Goal: Information Seeking & Learning: Learn about a topic

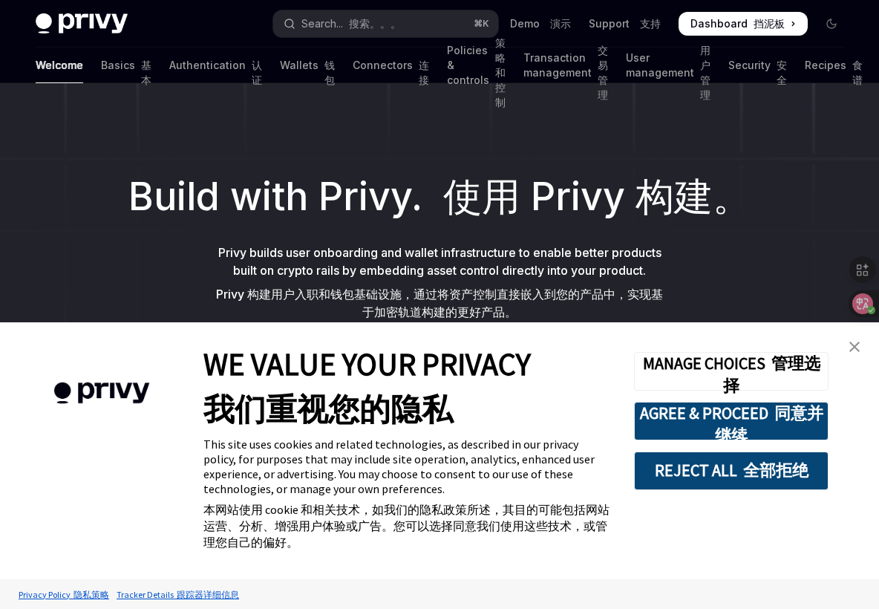
click at [853, 344] on img "close banner" at bounding box center [854, 346] width 10 height 10
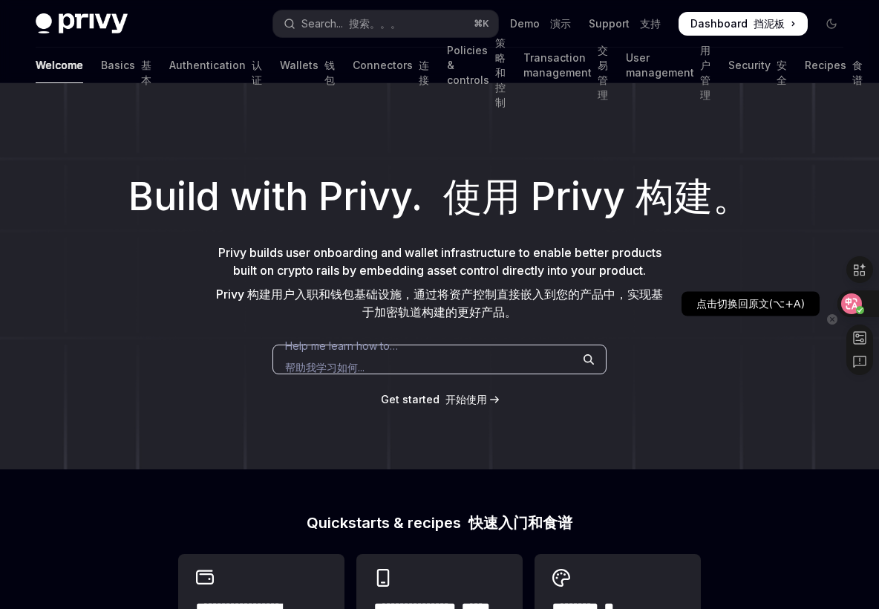
click at [850, 304] on icon at bounding box center [851, 303] width 15 height 15
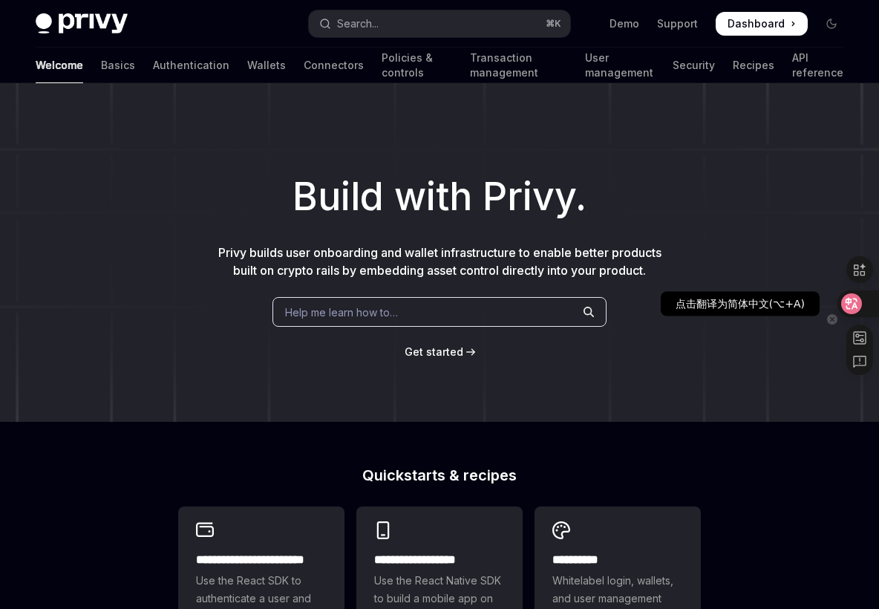
click at [865, 304] on div at bounding box center [857, 303] width 40 height 27
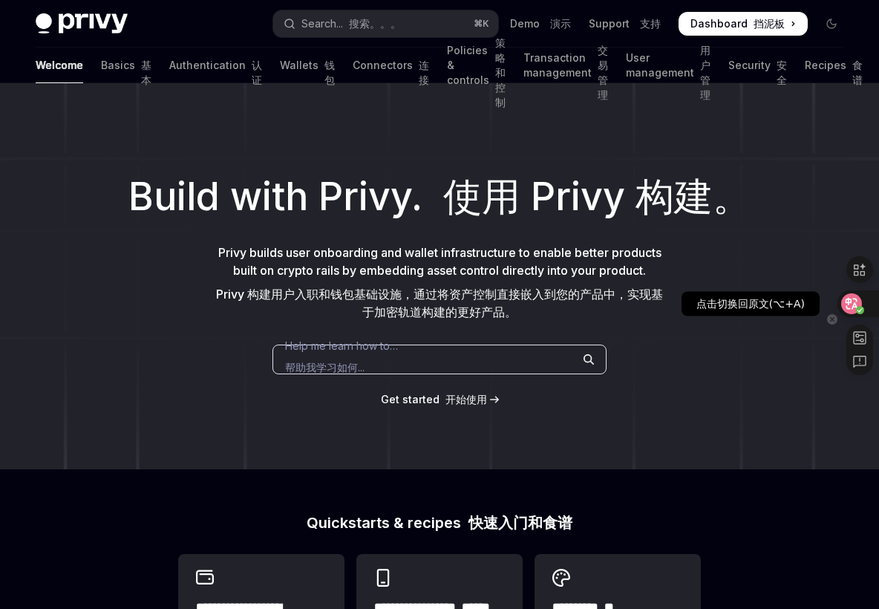
click at [860, 304] on icon at bounding box center [851, 303] width 21 height 21
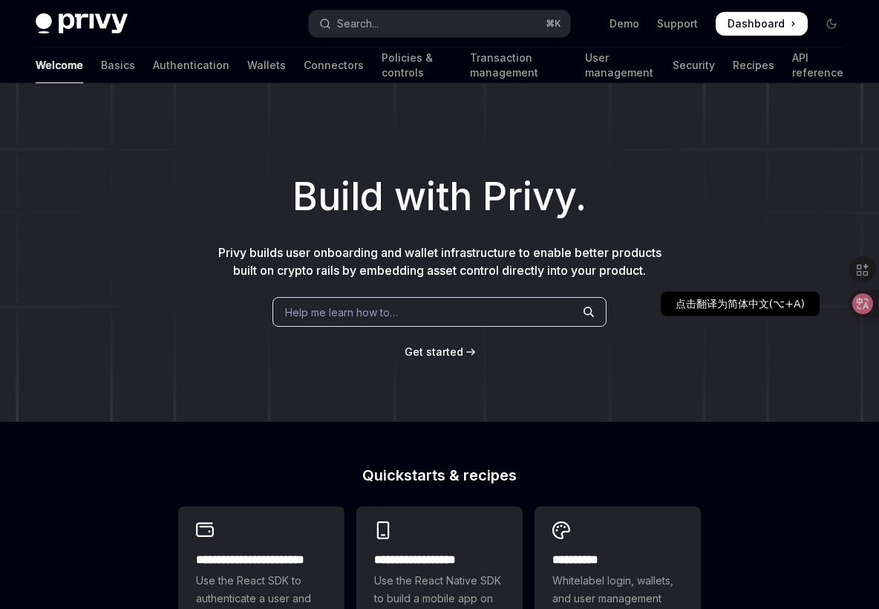
click at [860, 304] on icon at bounding box center [862, 303] width 21 height 21
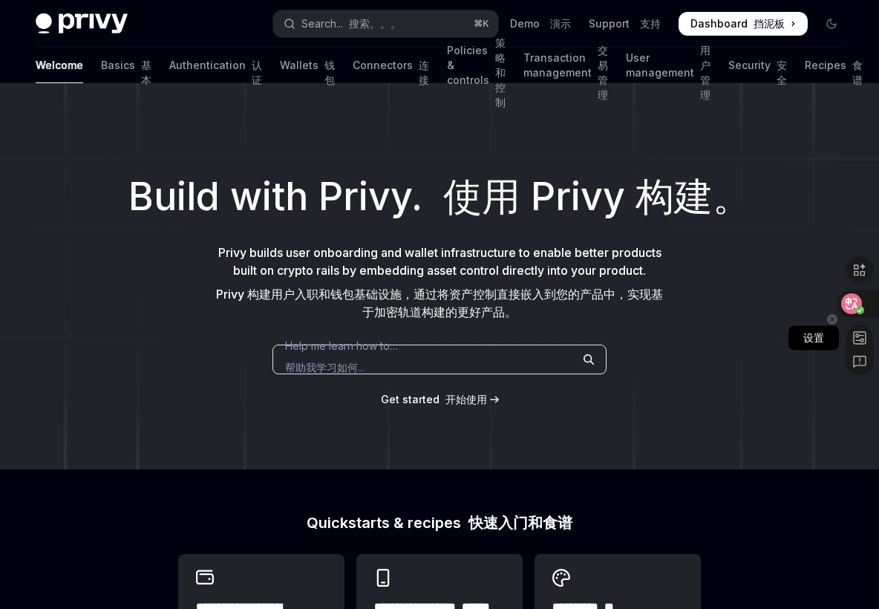
click at [862, 340] on rect at bounding box center [859, 338] width 12 height 12
select select "****"
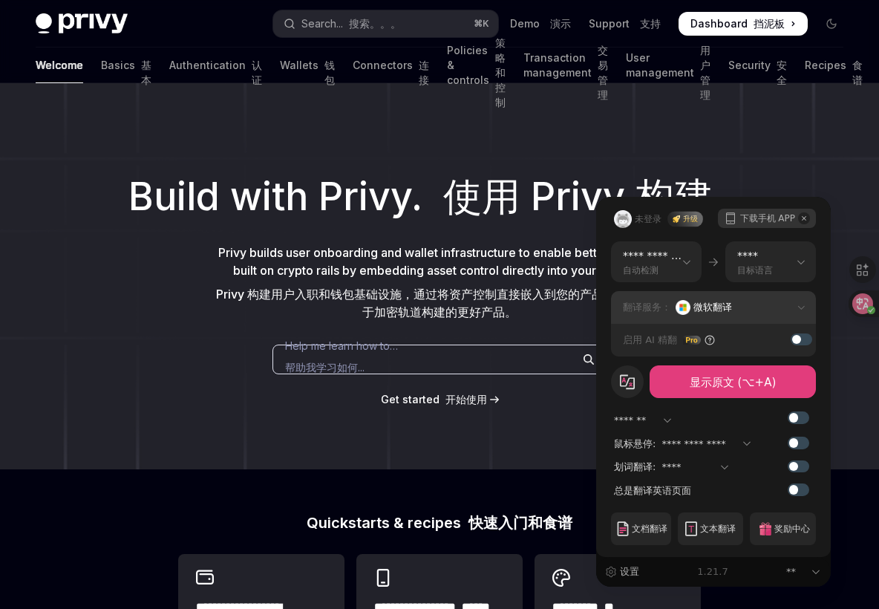
click at [767, 301] on div "微软翻译" at bounding box center [735, 307] width 120 height 22
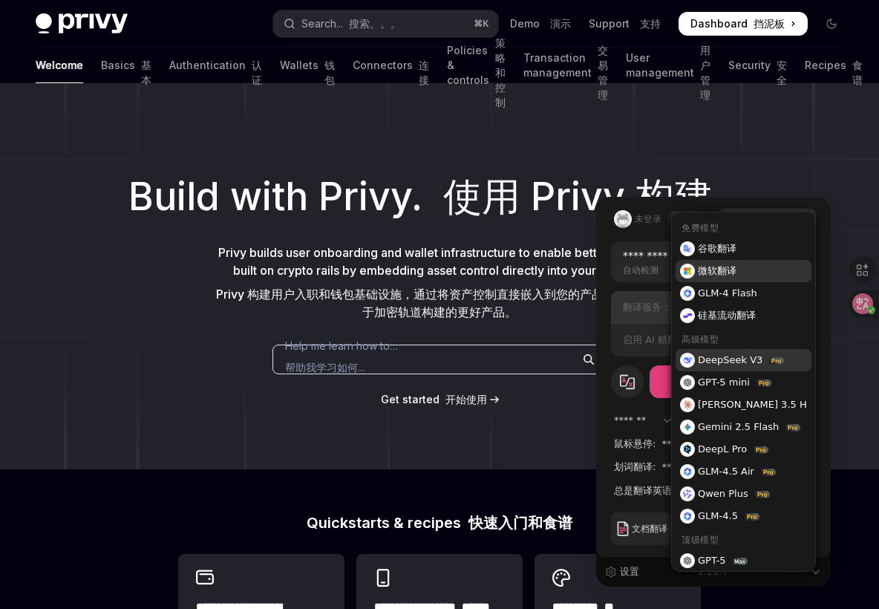
click at [714, 365] on span "DeepSeek V3" at bounding box center [730, 360] width 65 height 22
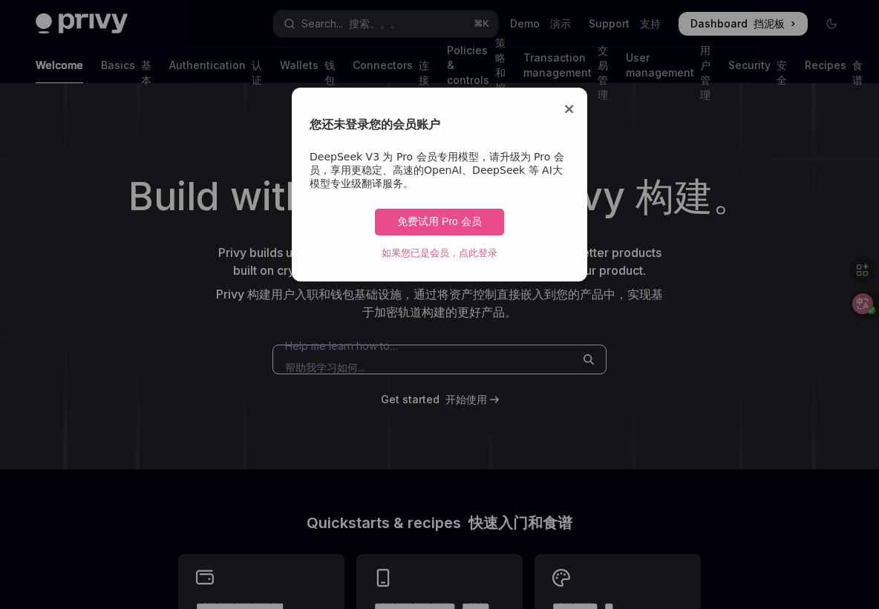
click at [571, 110] on span "×" at bounding box center [568, 108] width 13 height 18
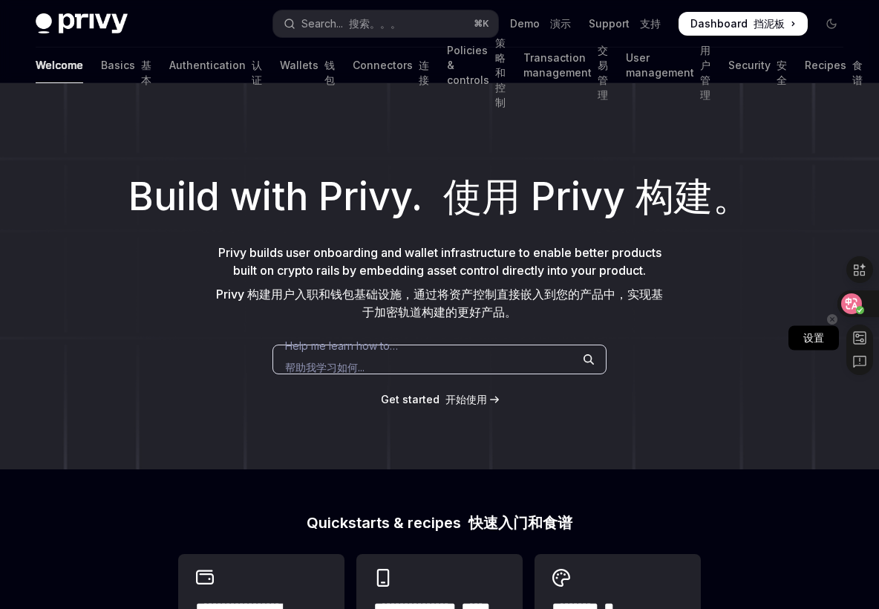
click at [857, 335] on rect at bounding box center [859, 338] width 12 height 12
select select "****"
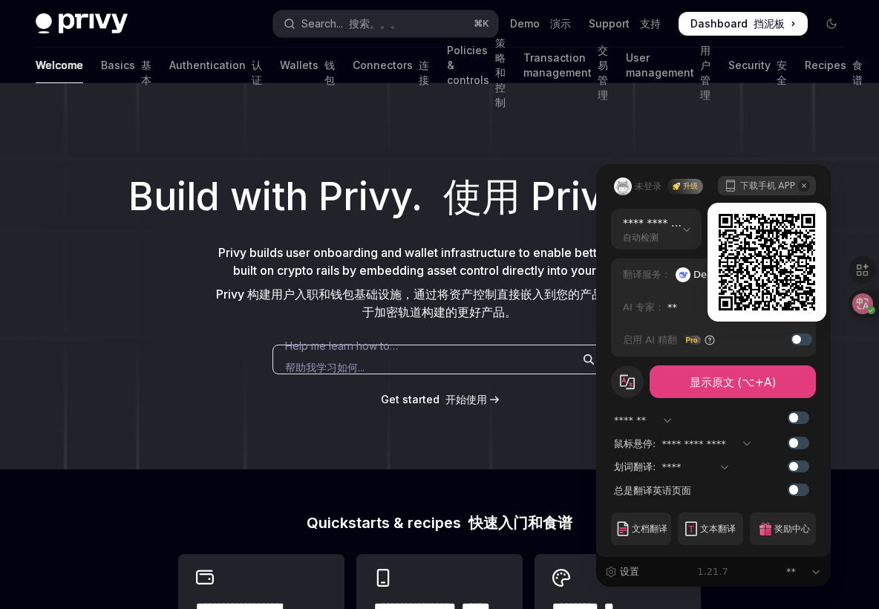
click at [805, 184] on icon at bounding box center [803, 185] width 4 height 4
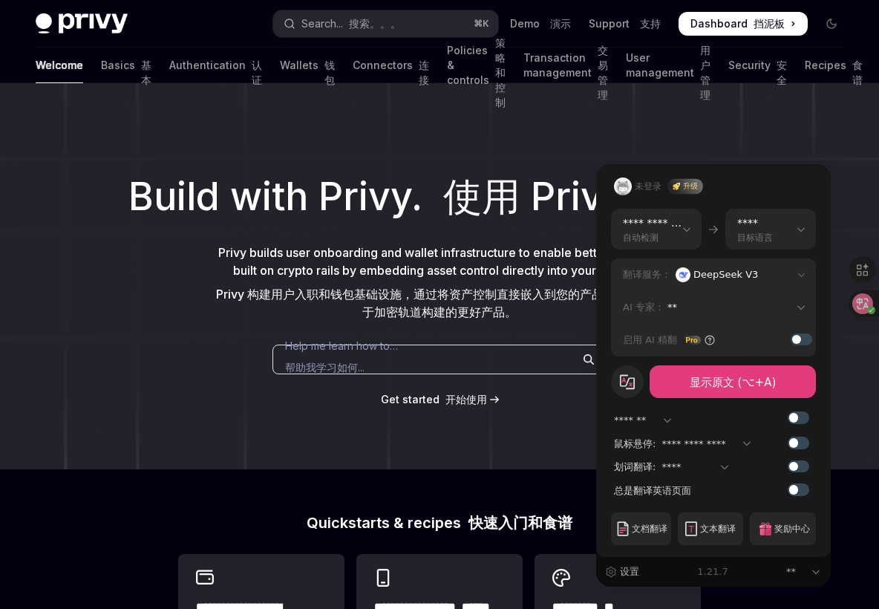
click at [862, 298] on div "**********" at bounding box center [439, 304] width 879 height 609
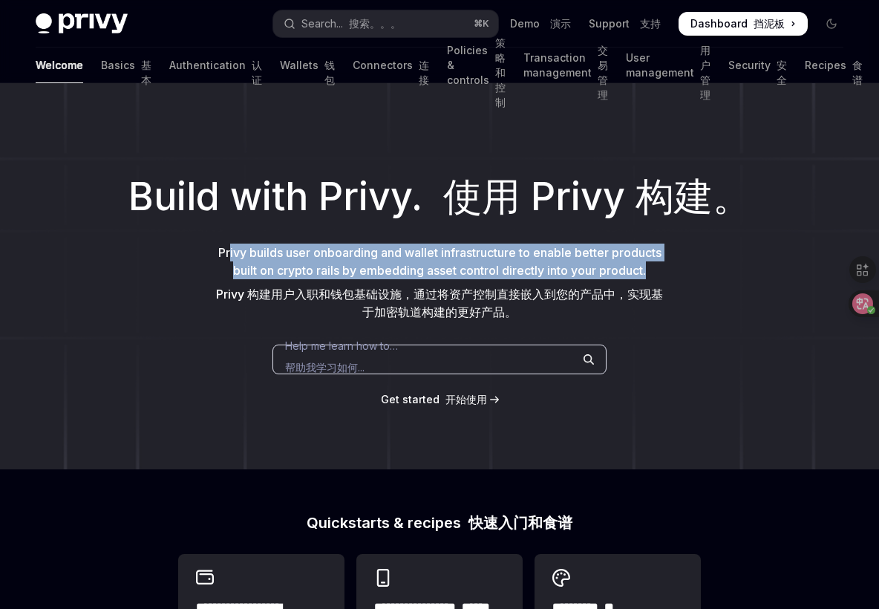
drag, startPoint x: 225, startPoint y: 247, endPoint x: 658, endPoint y: 269, distance: 433.9
click at [658, 269] on p "Privy builds user onboarding and wallet infrastructure to enable better product…" at bounding box center [439, 284] width 451 height 83
click at [169, 65] on link "Authentication 认证" at bounding box center [215, 65] width 93 height 36
type textarea "*"
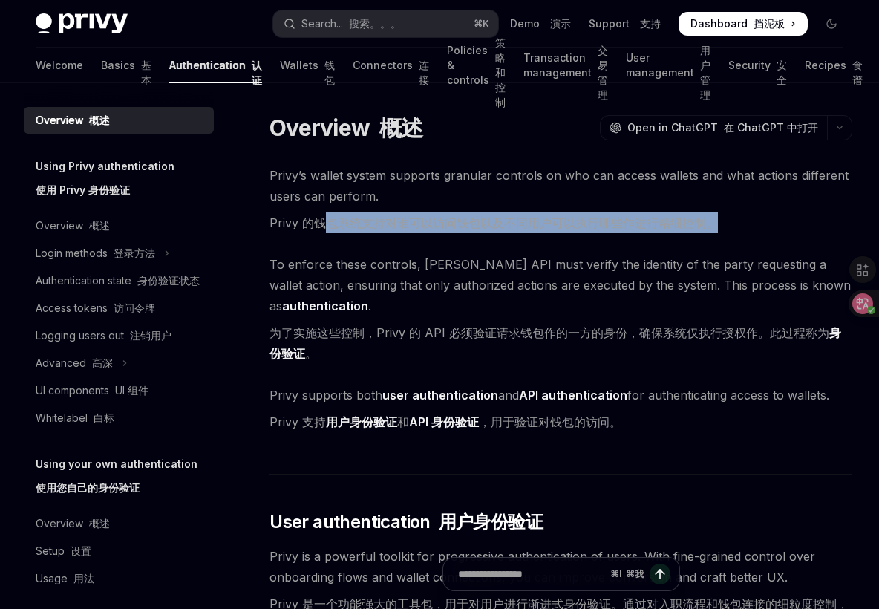
drag, startPoint x: 319, startPoint y: 226, endPoint x: 736, endPoint y: 209, distance: 417.4
click at [736, 209] on span "Privy’s wallet system supports granular controls on who can access wallets and …" at bounding box center [560, 202] width 583 height 74
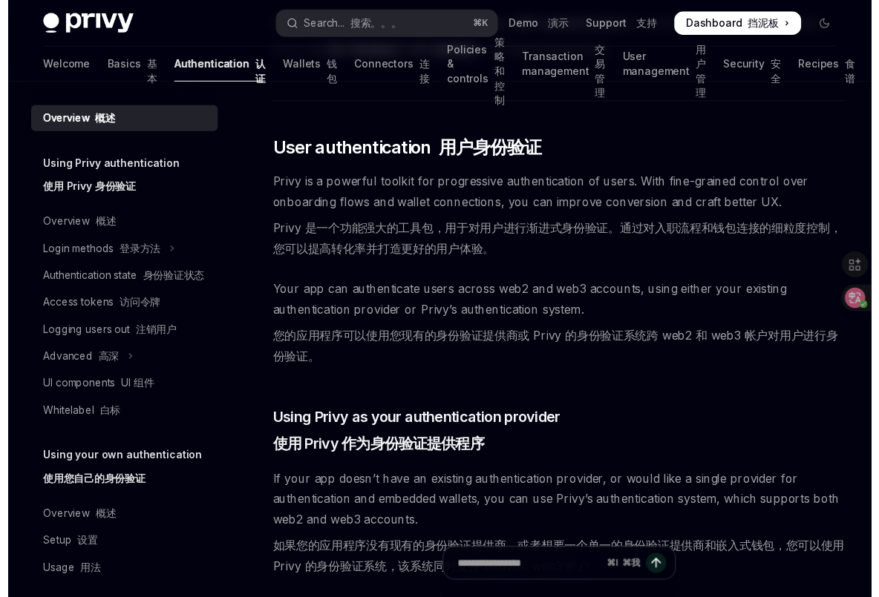
scroll to position [373, 0]
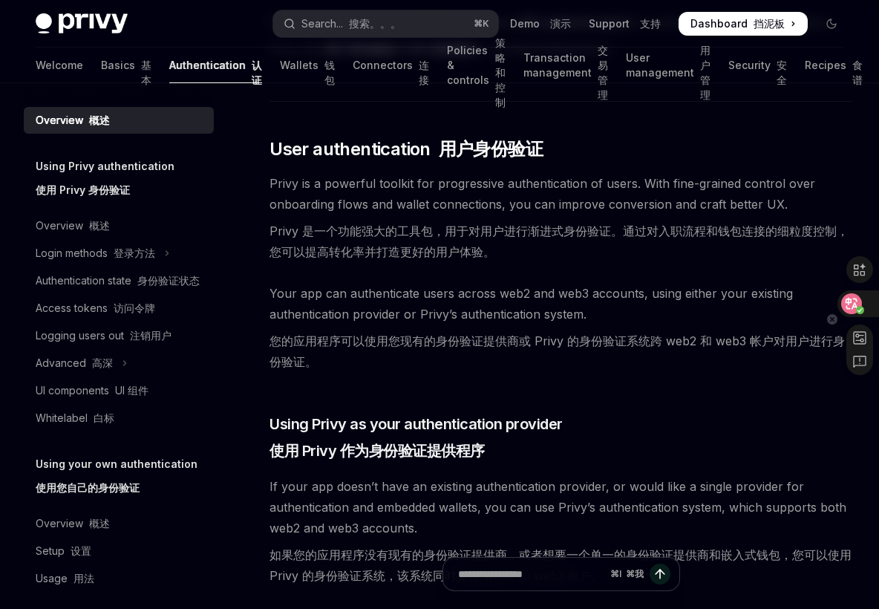
click at [850, 299] on icon at bounding box center [851, 304] width 13 height 12
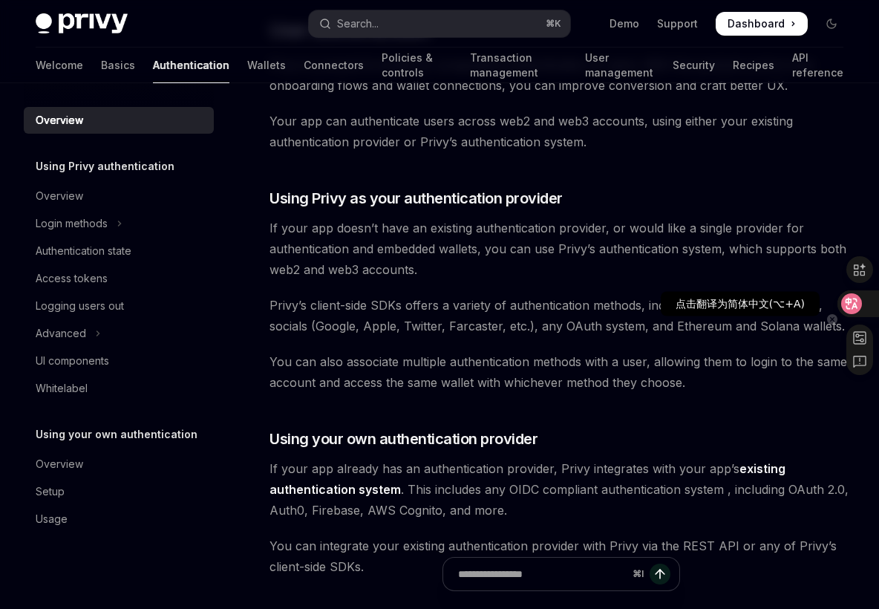
click at [853, 302] on icon at bounding box center [851, 303] width 15 height 15
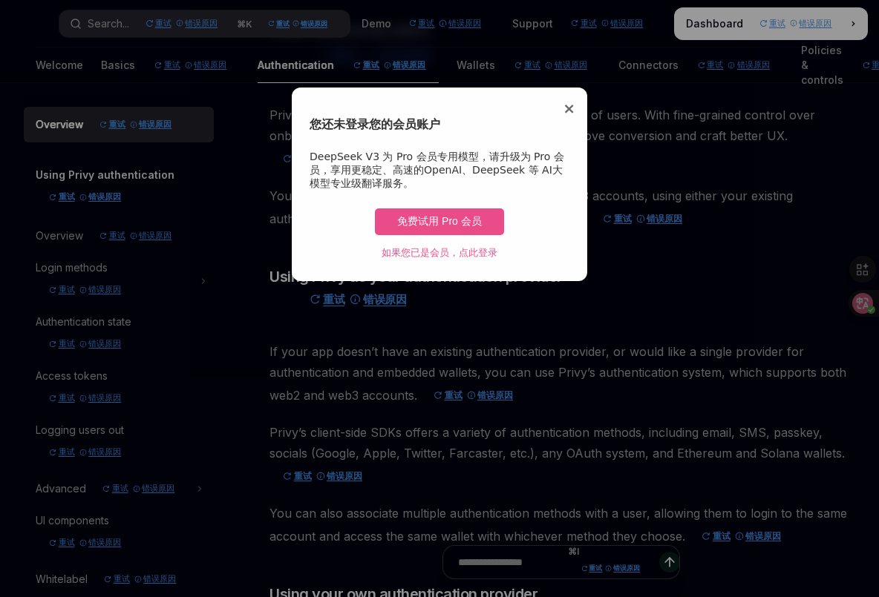
click at [571, 108] on span "×" at bounding box center [568, 108] width 13 height 18
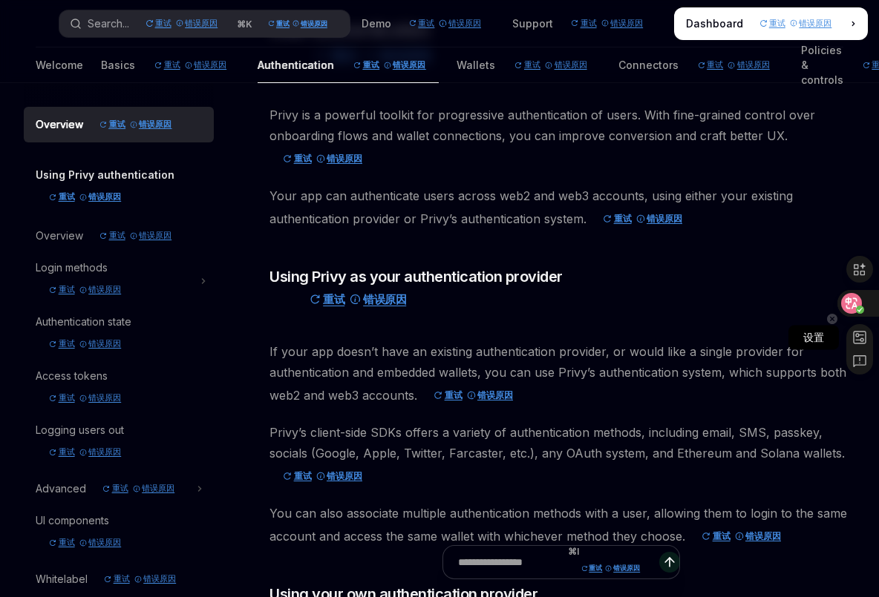
click at [861, 342] on rect at bounding box center [859, 338] width 12 height 12
select select "****"
